Goal: Task Accomplishment & Management: Complete application form

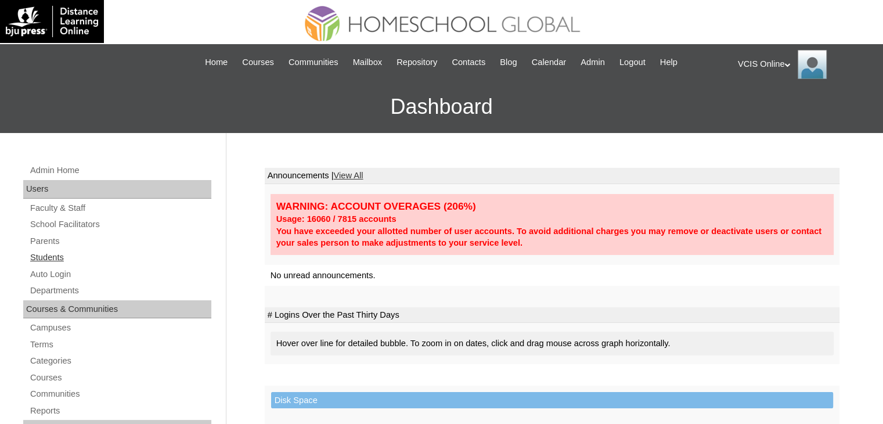
click at [44, 257] on link "Students" at bounding box center [120, 257] width 182 height 15
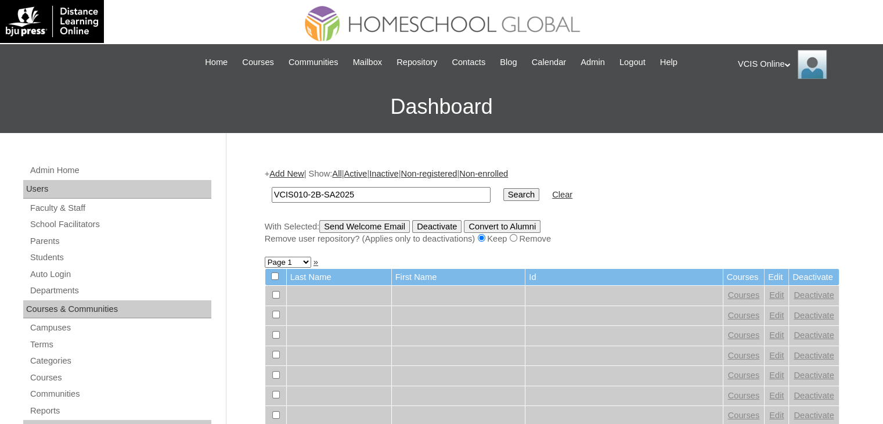
type input "VCIS010-2B-SA2025"
click at [292, 175] on link "Add New" at bounding box center [286, 173] width 34 height 9
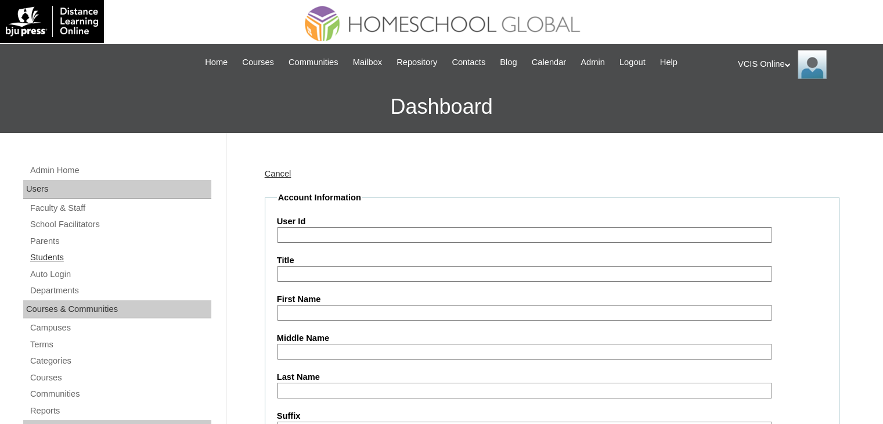
click at [45, 255] on link "Students" at bounding box center [120, 257] width 182 height 15
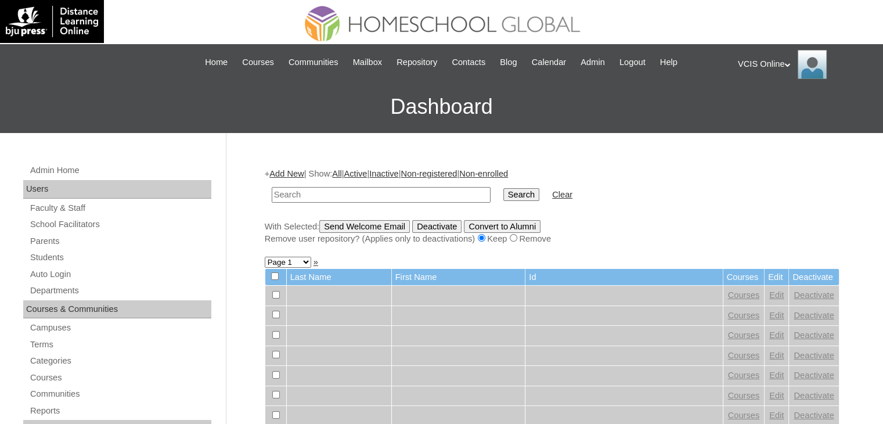
click at [283, 172] on link "Add New" at bounding box center [286, 173] width 34 height 9
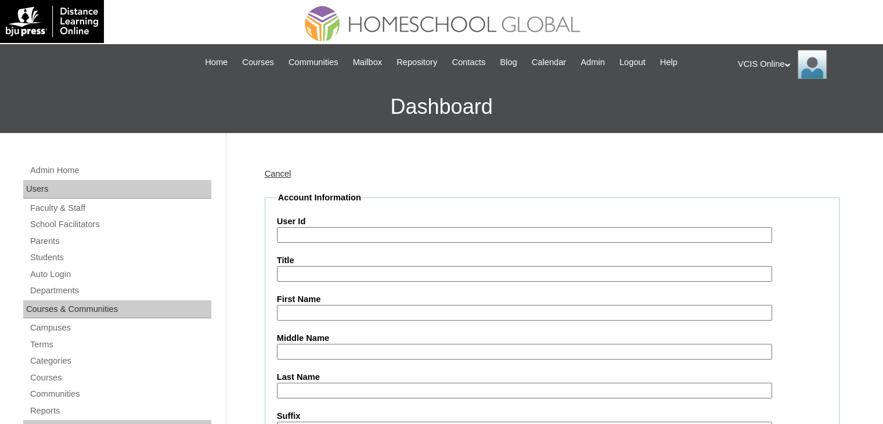
click at [291, 233] on input "User Id" at bounding box center [524, 235] width 495 height 16
paste input "VCIS010-2B-SA2025"
type input "VCIS010-2B-SA2025"
click at [287, 316] on input "First Name" at bounding box center [524, 313] width 495 height 16
paste input "Meiri Luelle Bacalla"
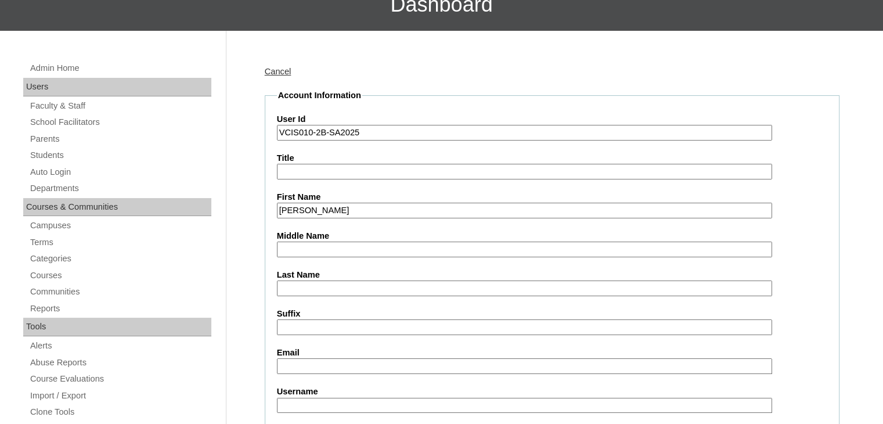
scroll to position [117, 0]
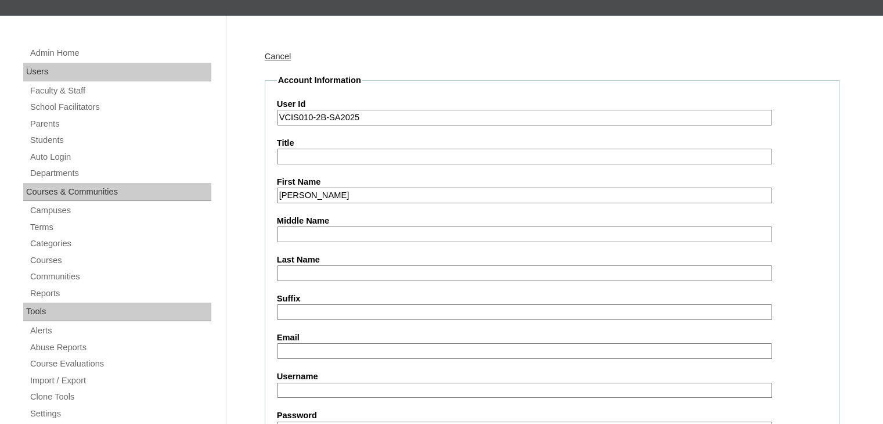
drag, startPoint x: 376, startPoint y: 195, endPoint x: 325, endPoint y: 196, distance: 51.1
click at [325, 196] on input "Meiri Luelle Bacalla" at bounding box center [524, 195] width 495 height 16
type input "Meiri Luelle"
click at [322, 265] on input "Last Name" at bounding box center [524, 273] width 495 height 16
paste input "Bacalla"
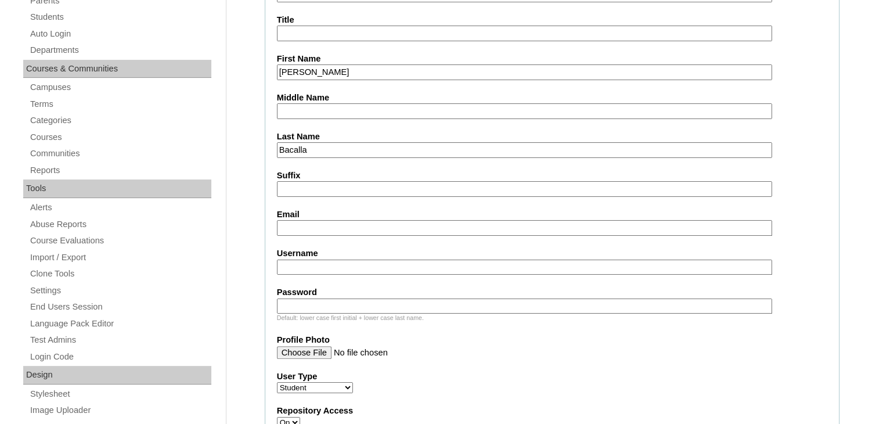
scroll to position [282, 0]
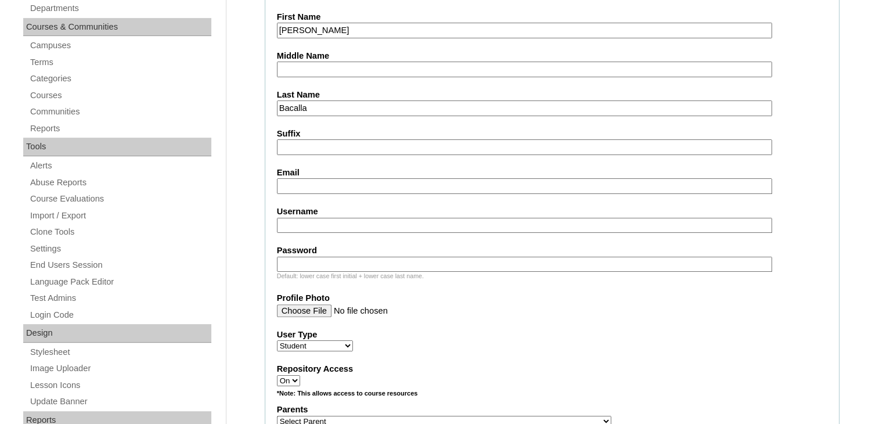
type input "Bacalla"
click at [316, 185] on input "Email" at bounding box center [524, 186] width 495 height 16
paste input "mlbacalla.student@vcis.edu.ph"
type input "mlbacalla.student@vcis.edu.ph"
click at [355, 221] on input "Username" at bounding box center [524, 226] width 495 height 16
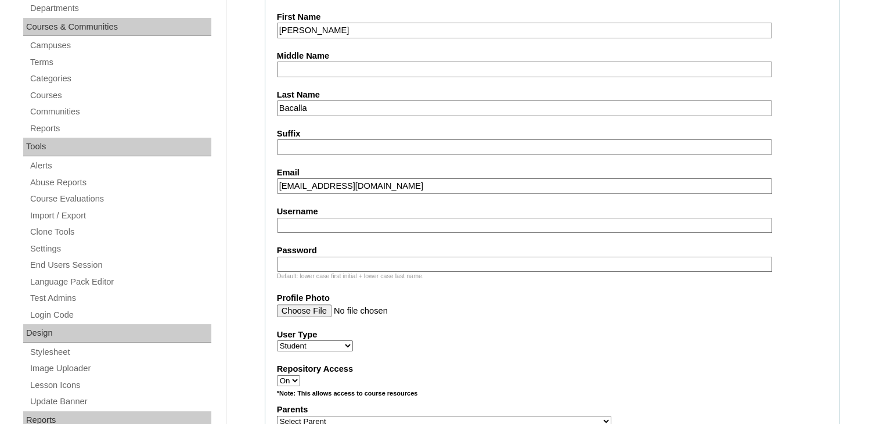
paste input "meiri.bacalla2025"
type input "meiri.bacalla2025"
click at [344, 263] on input "Password" at bounding box center [524, 265] width 495 height 16
paste input "Cbr21Dm"
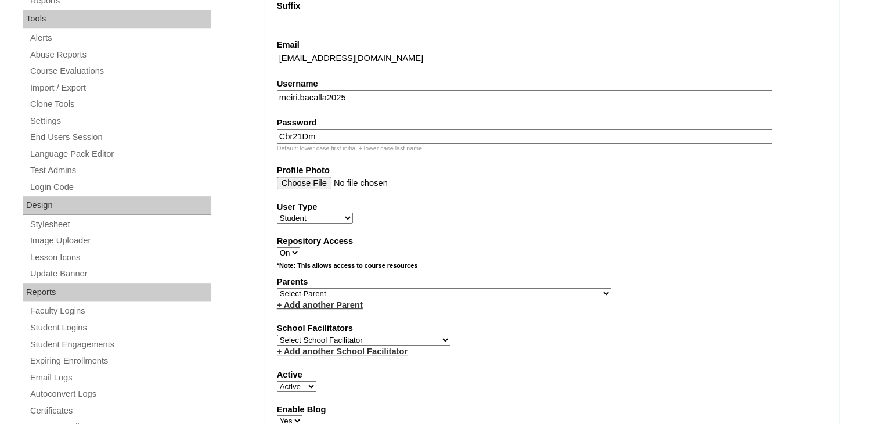
scroll to position [413, 0]
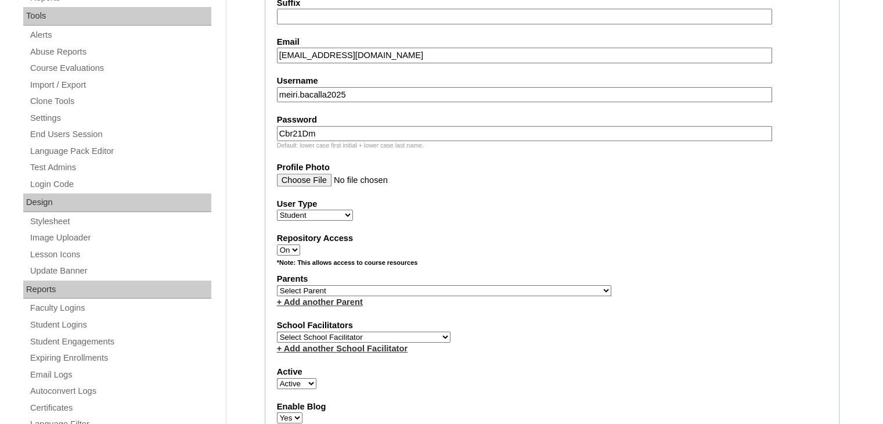
type input "Cbr21Dm"
click at [332, 285] on select "Select Parent , , , , , , , , , , , , , , , , , , , , , , , , , , , , , , , , ,…" at bounding box center [444, 290] width 334 height 11
select select "42813"
click at [277, 285] on select "Select Parent , , , , , , , , , , , , , , , , , , , , , , , , , , , , , , , , ,…" at bounding box center [444, 290] width 334 height 11
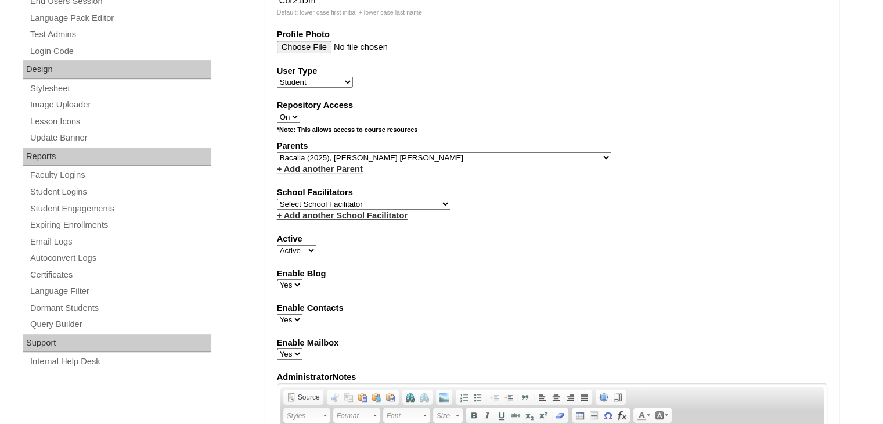
scroll to position [550, 0]
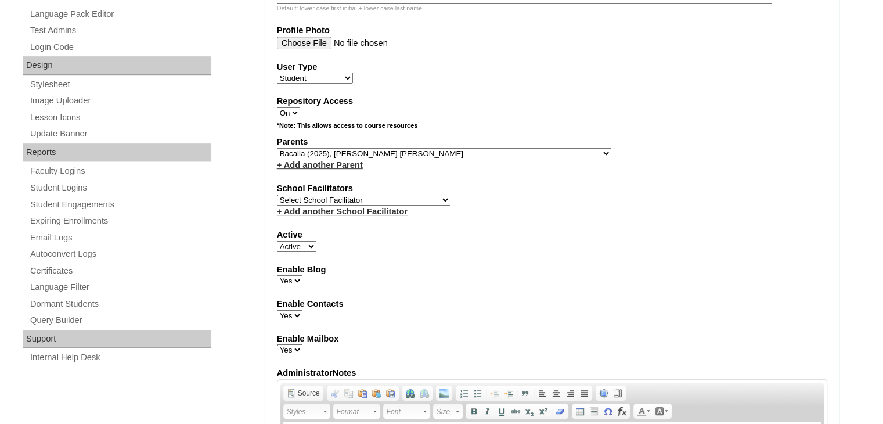
click at [399, 197] on select "Select School Facilitator Norman Añain Ruffa Abadijas Mary Abella Gloryfe Abion…" at bounding box center [364, 199] width 174 height 11
select select "40481"
click at [277, 194] on select "Select School Facilitator Norman Añain Ruffa Abadijas Mary Abella Gloryfe Abion…" at bounding box center [364, 199] width 174 height 11
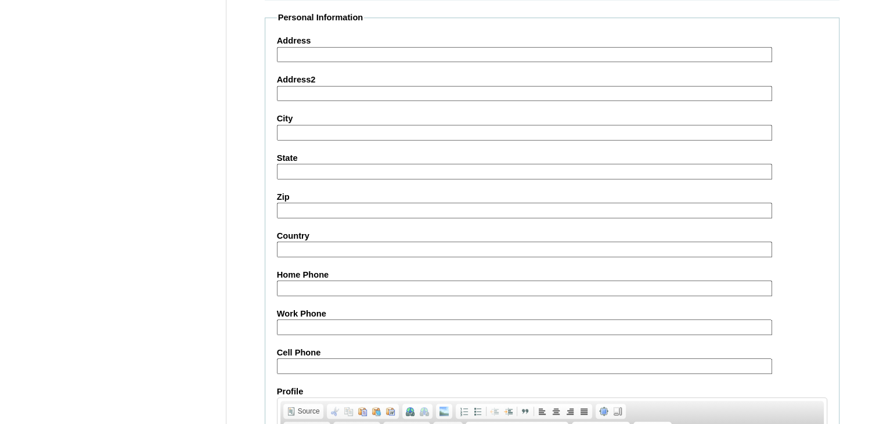
scroll to position [1135, 0]
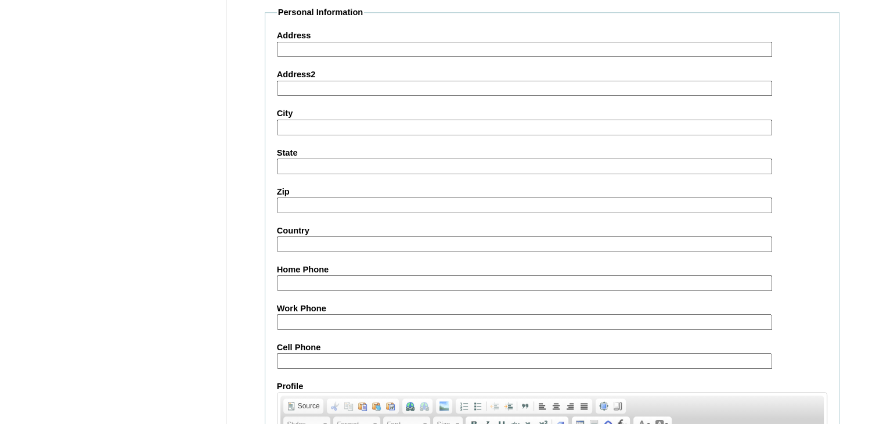
click at [316, 353] on input "Cell Phone" at bounding box center [524, 361] width 495 height 16
paste input "966538349248 / 966538349248"
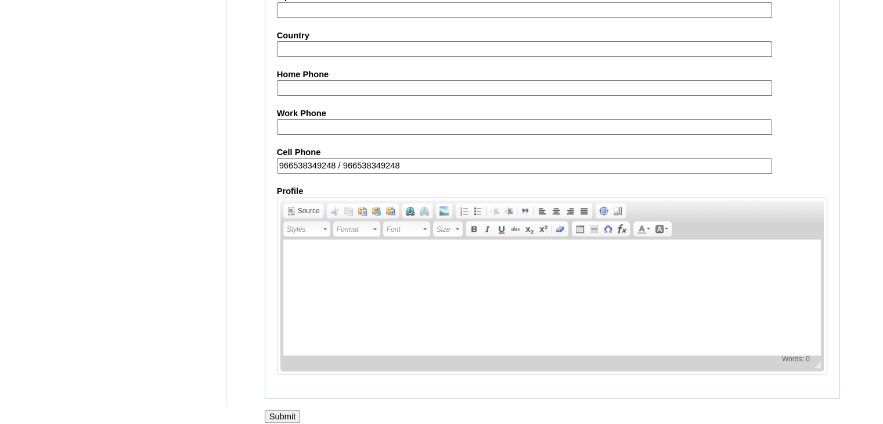
type input "966538349248 / 966538349248"
click at [272, 410] on input "Submit" at bounding box center [283, 416] width 36 height 13
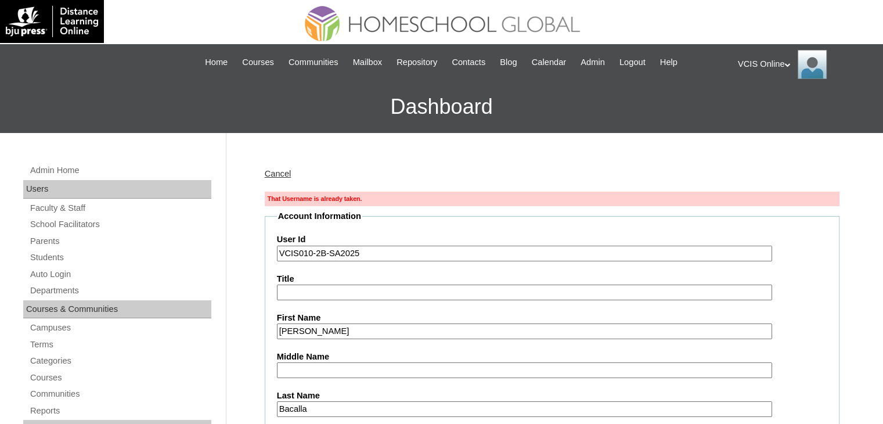
scroll to position [16, 0]
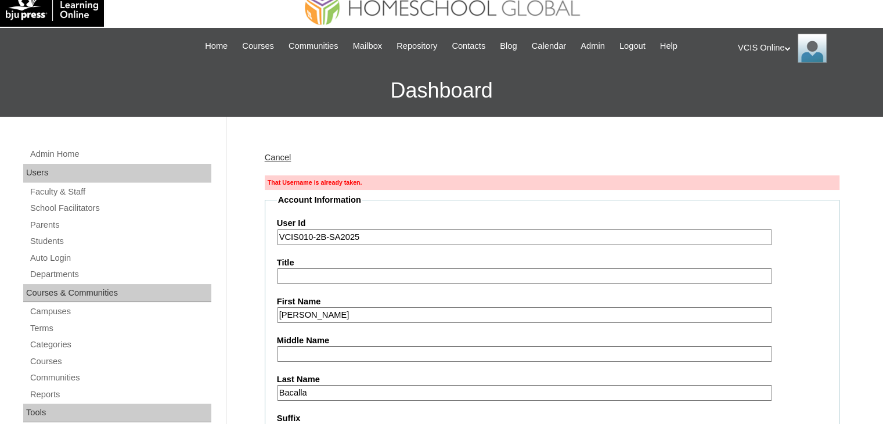
click at [757, 257] on label "Title" at bounding box center [552, 263] width 550 height 12
click at [757, 268] on input "Title" at bounding box center [524, 276] width 495 height 16
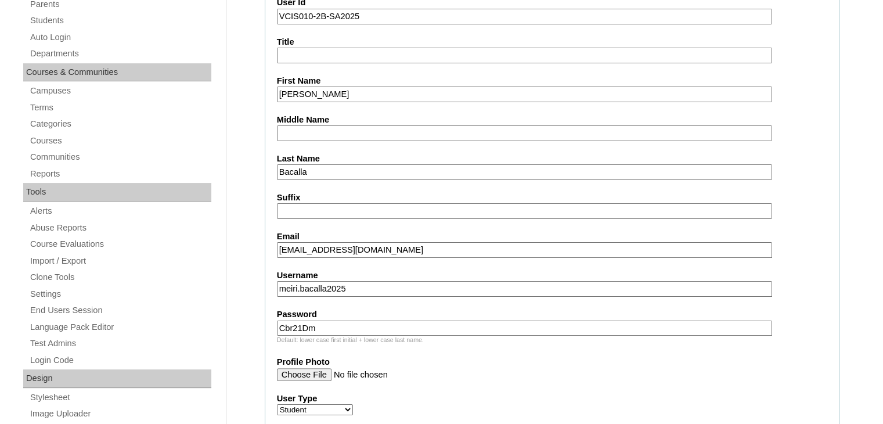
scroll to position [0, 0]
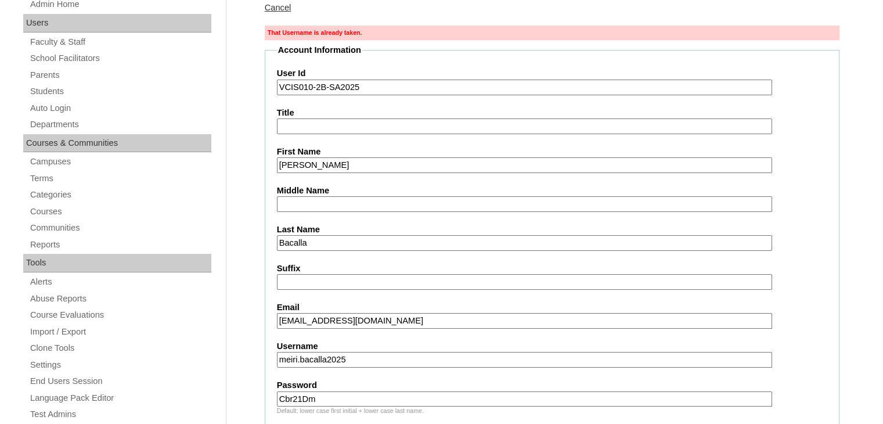
scroll to position [167, 0]
drag, startPoint x: 356, startPoint y: 357, endPoint x: 263, endPoint y: 351, distance: 93.1
paste input "luelle.bacalla2025"
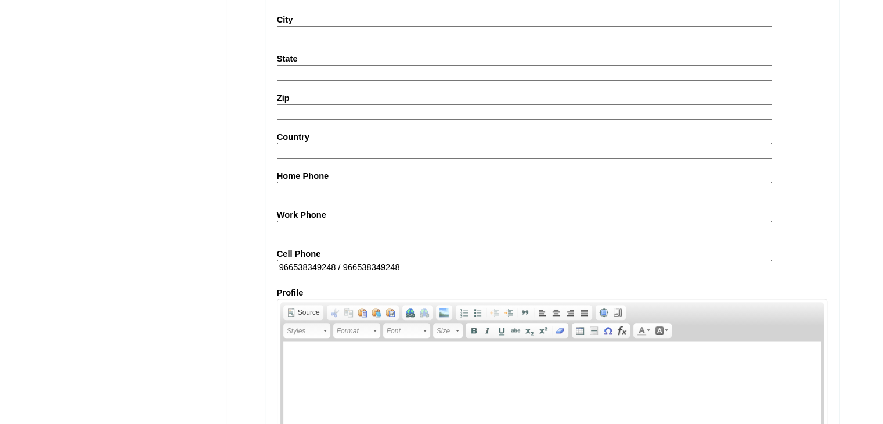
scroll to position [1370, 0]
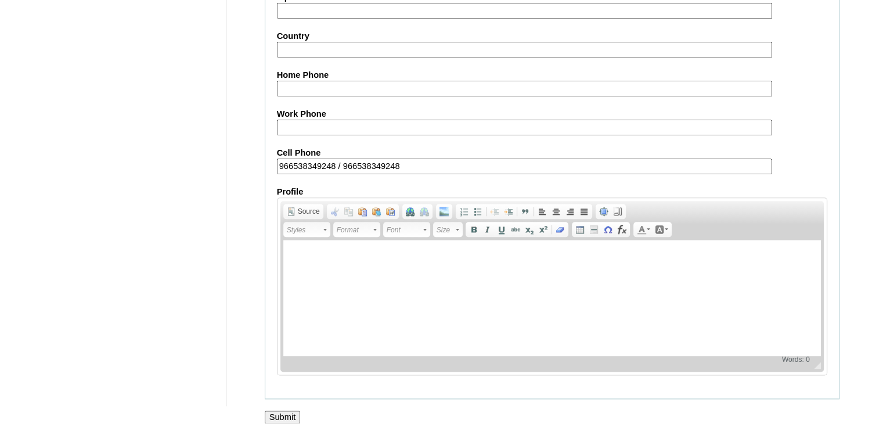
type input "luelle.bacalla2025"
click at [289, 410] on input "Submit" at bounding box center [283, 416] width 36 height 13
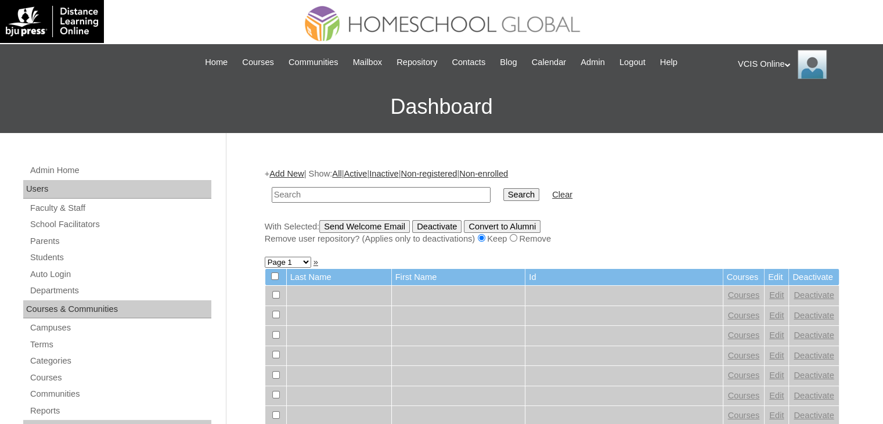
click at [380, 195] on input "text" at bounding box center [381, 195] width 219 height 16
paste input "VCIS010-2B-SA2025"
type input "VCIS010-2B-SA2025"
click at [503, 197] on input "Search" at bounding box center [521, 194] width 36 height 13
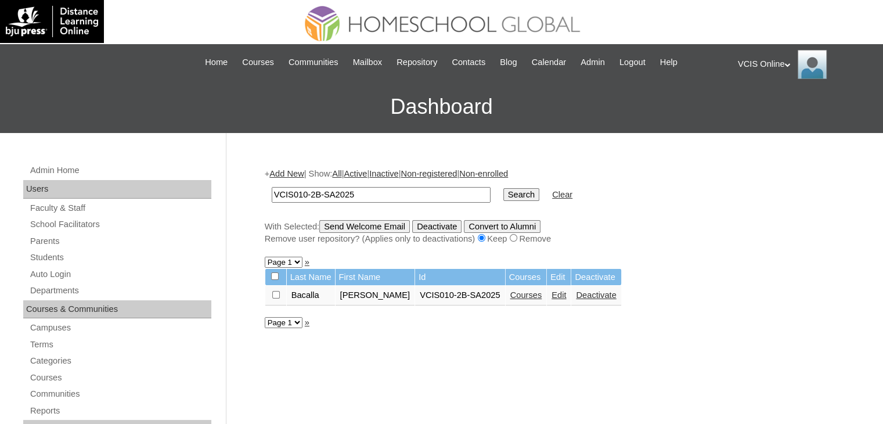
click at [510, 295] on link "Courses" at bounding box center [526, 294] width 32 height 9
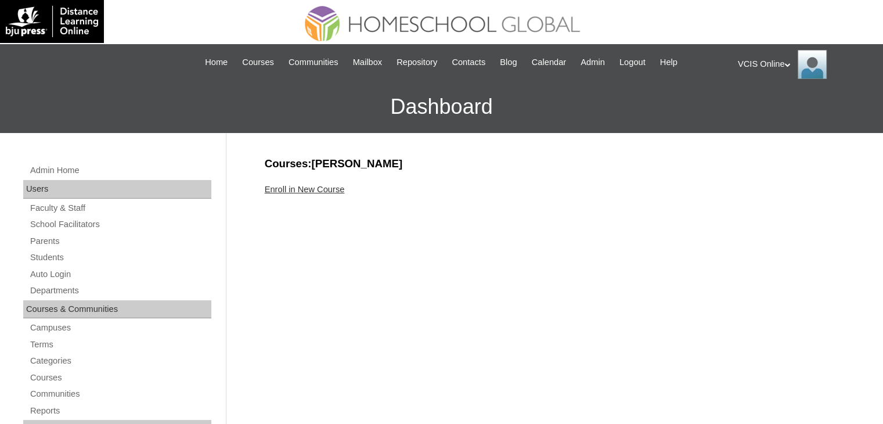
click at [304, 190] on link "Enroll in New Course" at bounding box center [305, 189] width 80 height 9
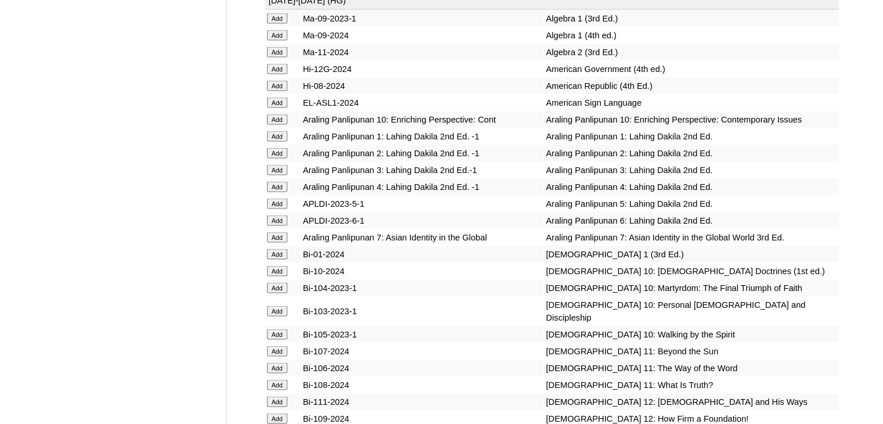
scroll to position [2312, 0]
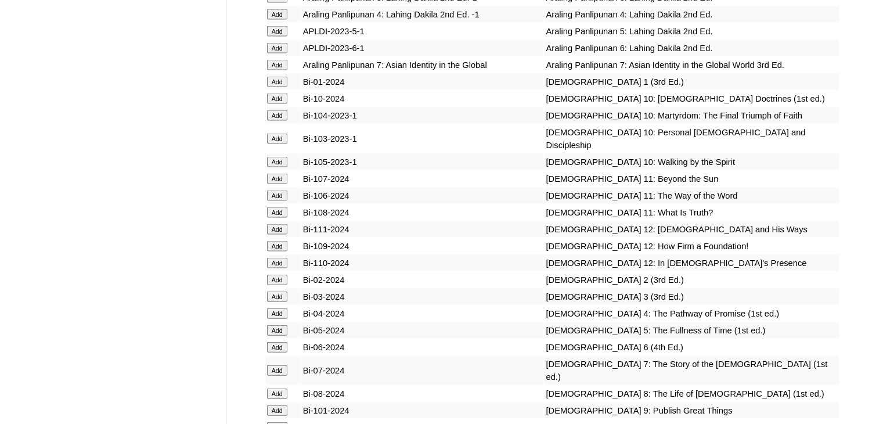
scroll to position [2495, 0]
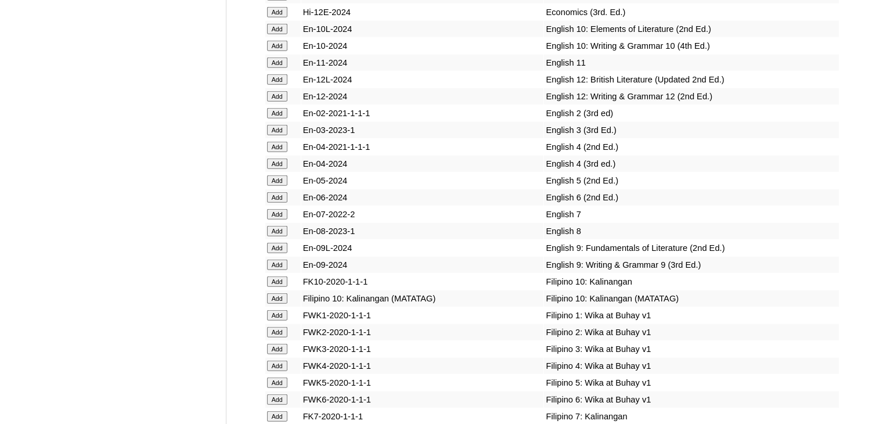
scroll to position [3039, 0]
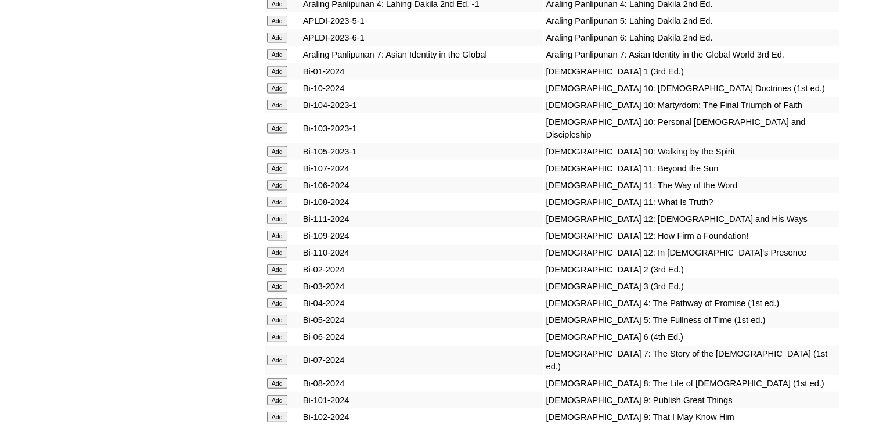
scroll to position [2498, 0]
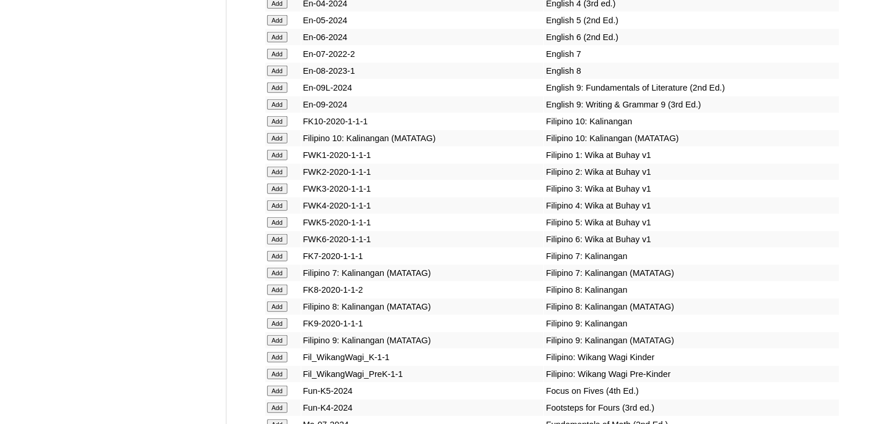
scroll to position [3197, 0]
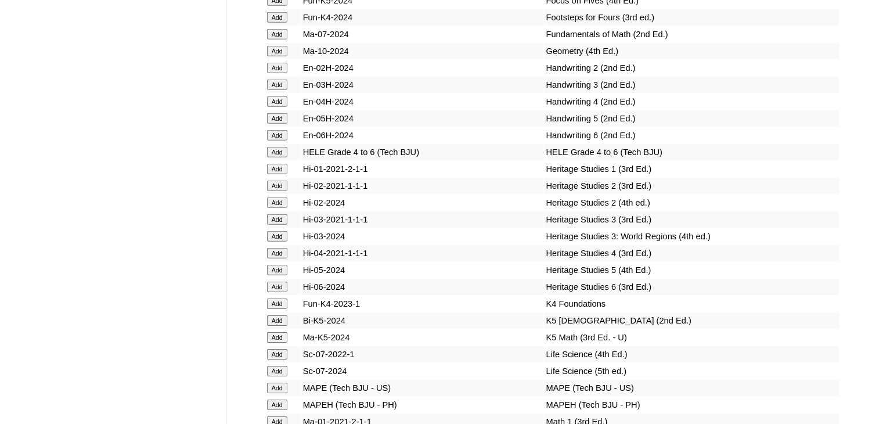
scroll to position [3586, 0]
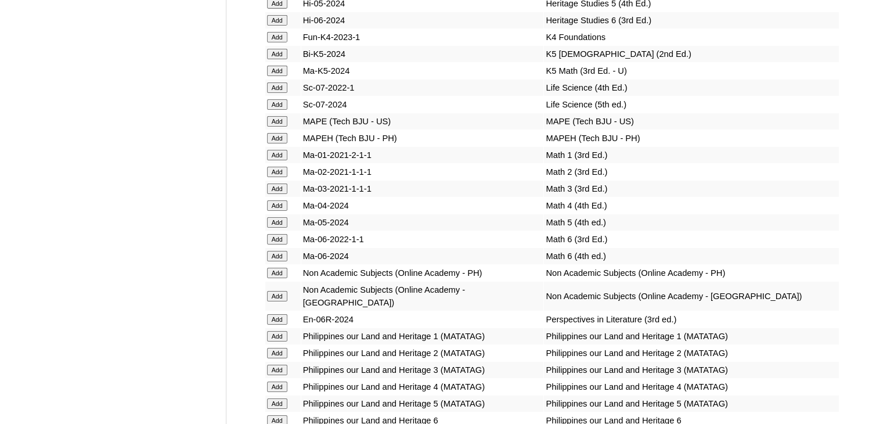
scroll to position [3853, 0]
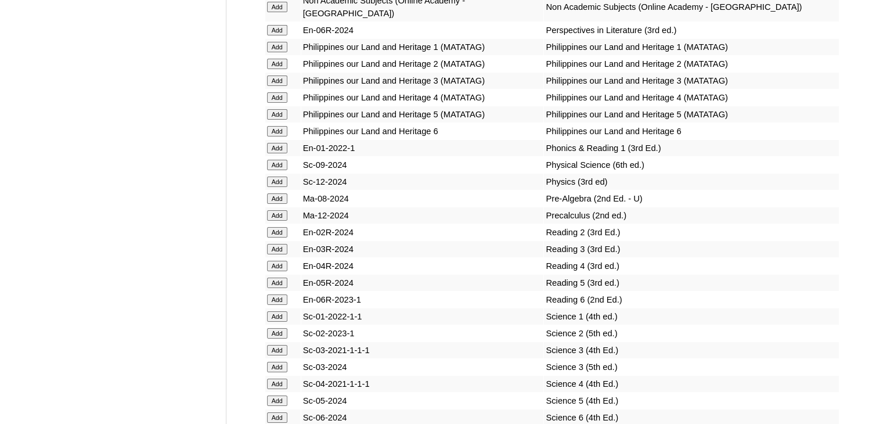
scroll to position [4143, 0]
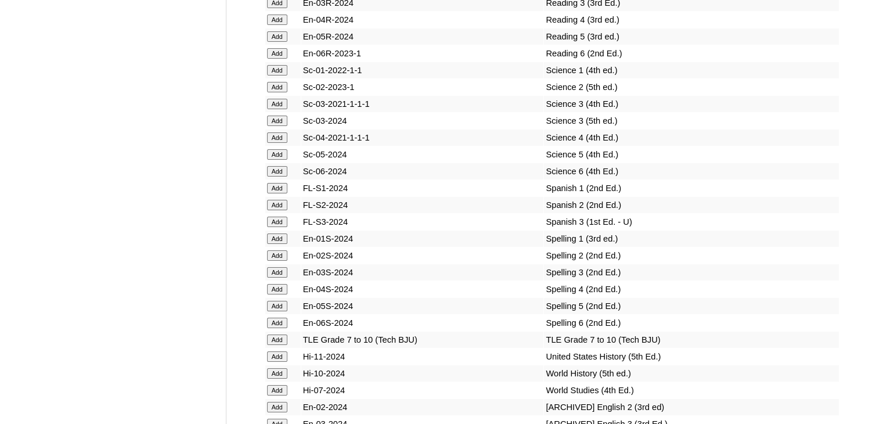
scroll to position [4353, 0]
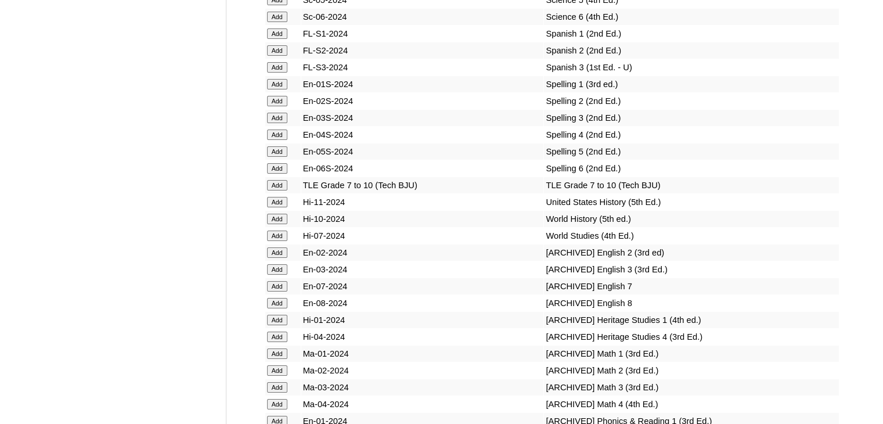
scroll to position [4542, 0]
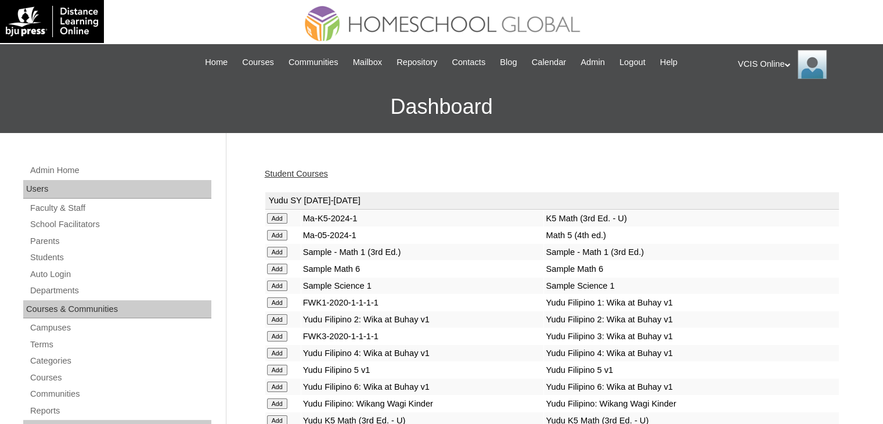
click at [307, 175] on link "Student Courses" at bounding box center [296, 173] width 63 height 9
